Goal: Navigation & Orientation: Go to known website

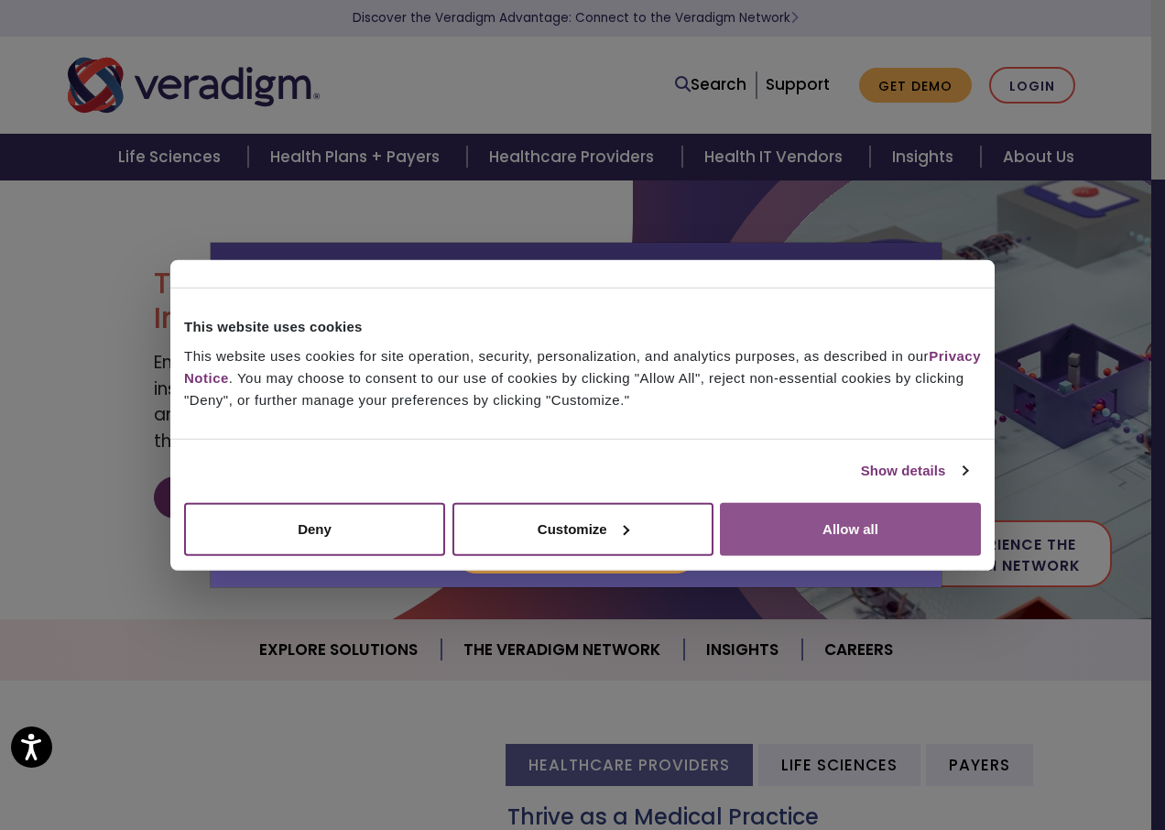
click at [879, 533] on button "Allow all" at bounding box center [850, 528] width 261 height 53
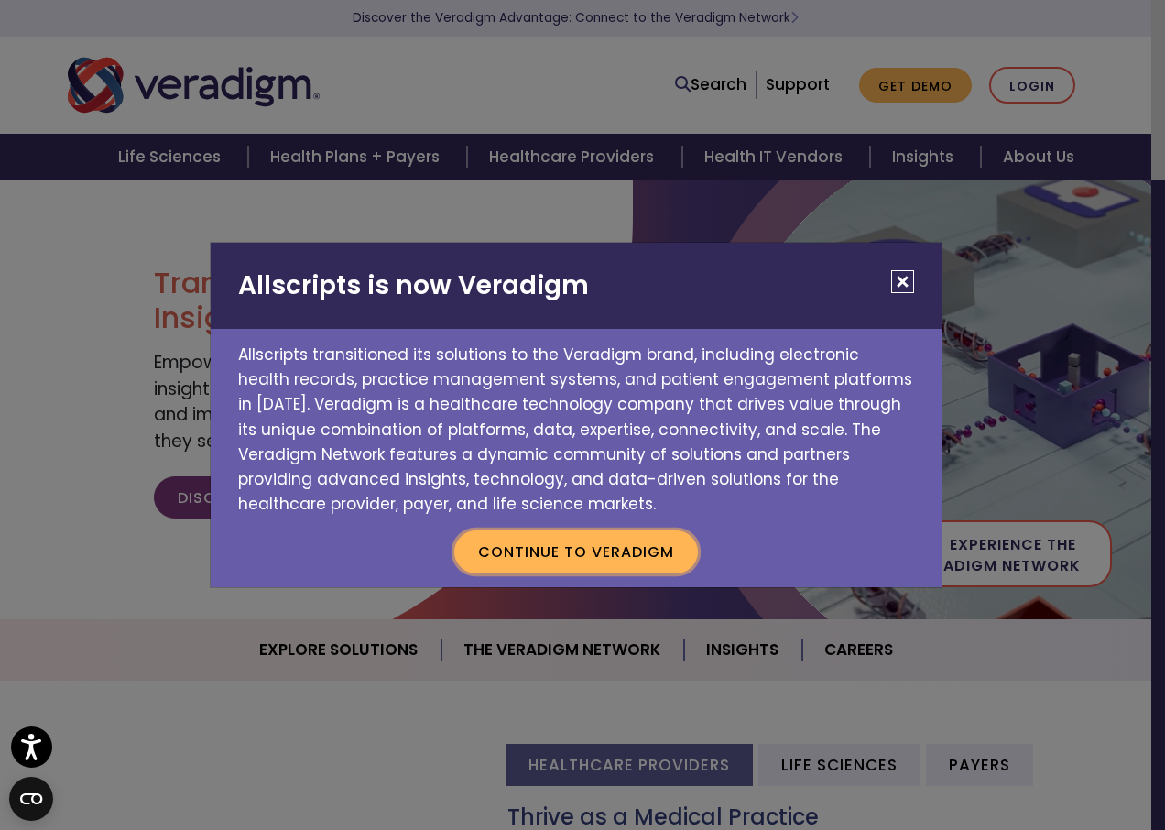
click at [655, 550] on button "Continue to Veradigm" at bounding box center [576, 551] width 244 height 42
click at [910, 277] on button "Close" at bounding box center [902, 281] width 23 height 23
click at [660, 559] on button "Continue to Veradigm" at bounding box center [576, 551] width 244 height 42
